Goal: Task Accomplishment & Management: Manage account settings

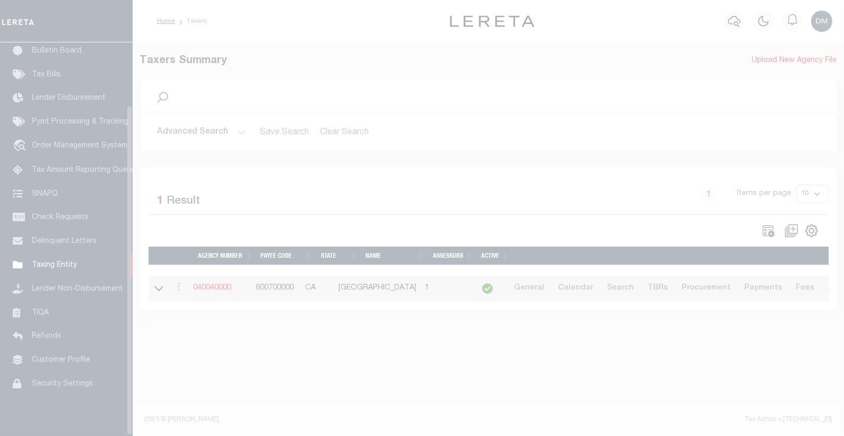
scroll to position [75, 0]
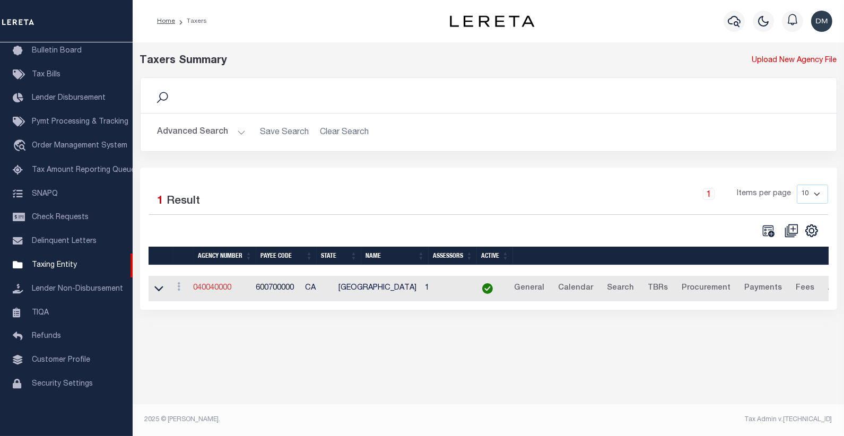
click at [206, 288] on link "040040000" at bounding box center [213, 287] width 38 height 7
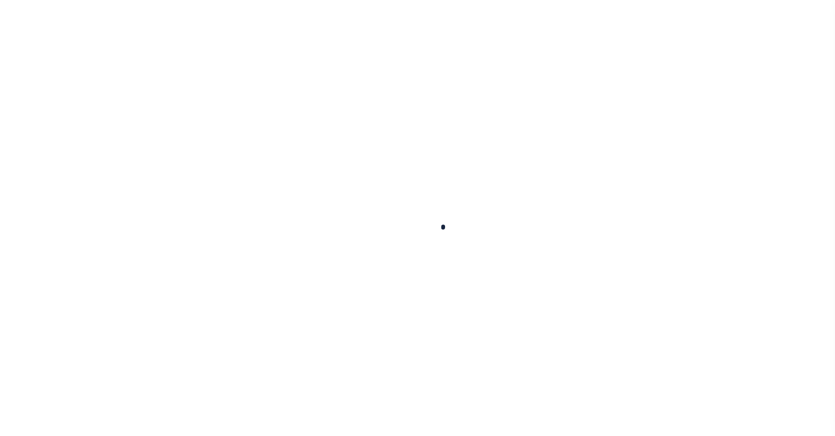
select select
checkbox input "false"
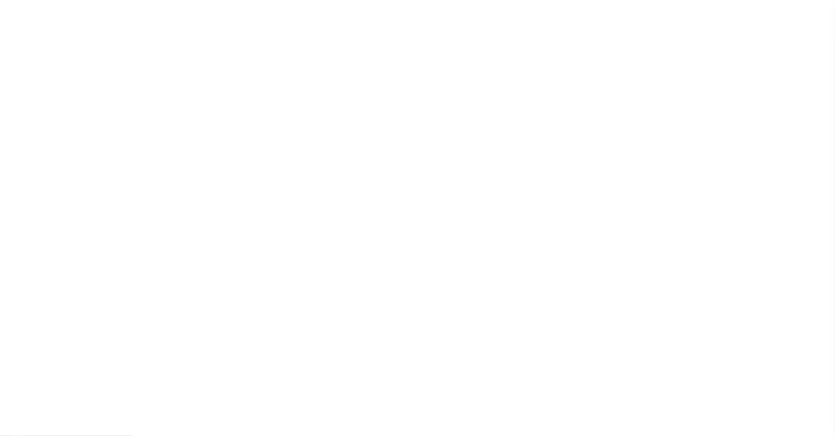
checkbox input "false"
type input "600700000"
